Goal: Contribute content

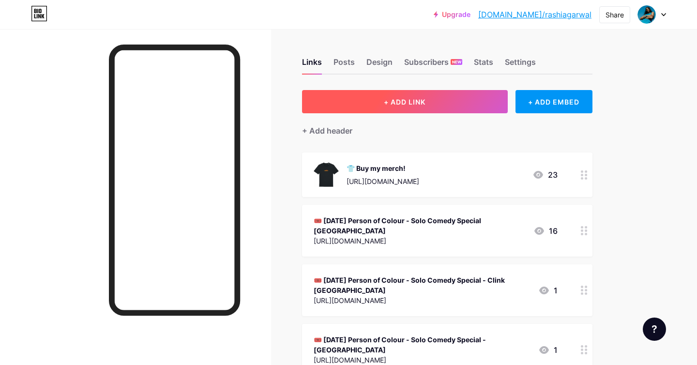
click at [471, 103] on button "+ ADD LINK" at bounding box center [405, 101] width 206 height 23
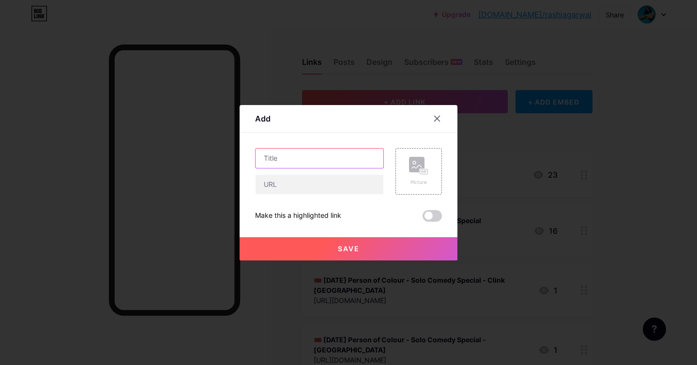
click at [313, 157] on input "text" at bounding box center [320, 158] width 128 height 19
click at [267, 155] on input "Borrel & Gupshup [GEOGRAPHIC_DATA]" at bounding box center [320, 158] width 128 height 19
click at [263, 157] on input "[DATE] - [PERSON_NAME] & Gupshup [GEOGRAPHIC_DATA]" at bounding box center [320, 158] width 128 height 19
paste input "🎟️"
type input "🎟️ [DATE] - Borrel & Gupshup [GEOGRAPHIC_DATA]"
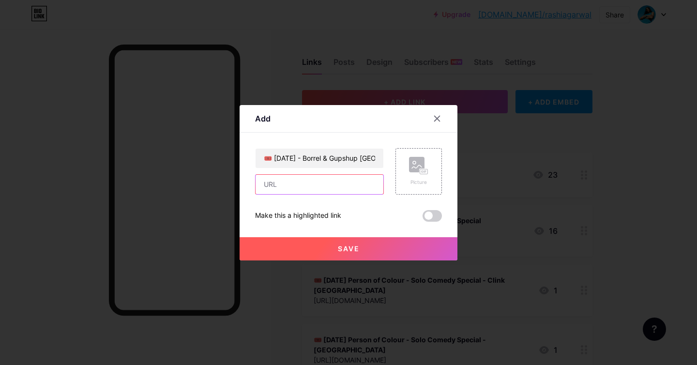
click at [288, 187] on input "text" at bounding box center [320, 184] width 128 height 19
paste input "[URL][DOMAIN_NAME]"
type input "[URL][DOMAIN_NAME]"
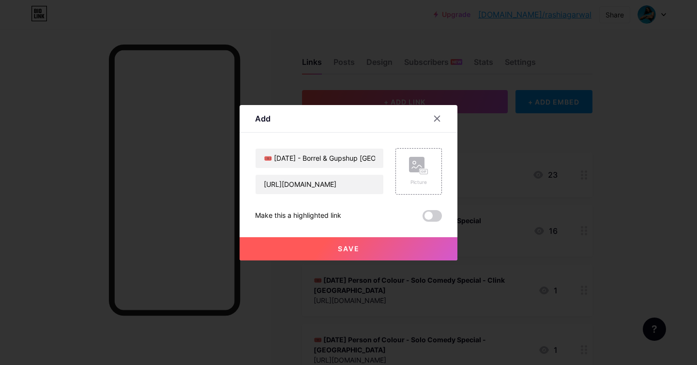
click at [357, 245] on span "Save" at bounding box center [349, 248] width 22 height 8
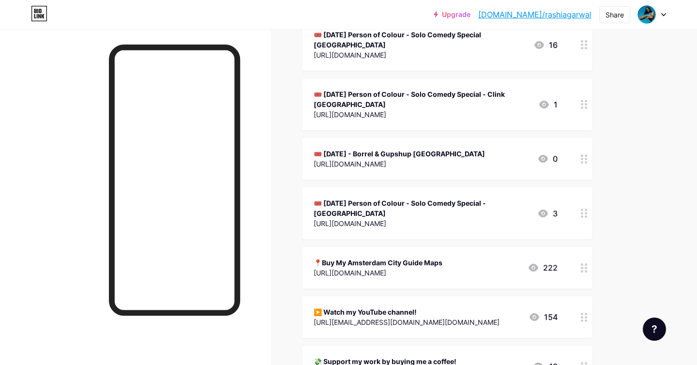
scroll to position [119, 0]
